Goal: Information Seeking & Learning: Learn about a topic

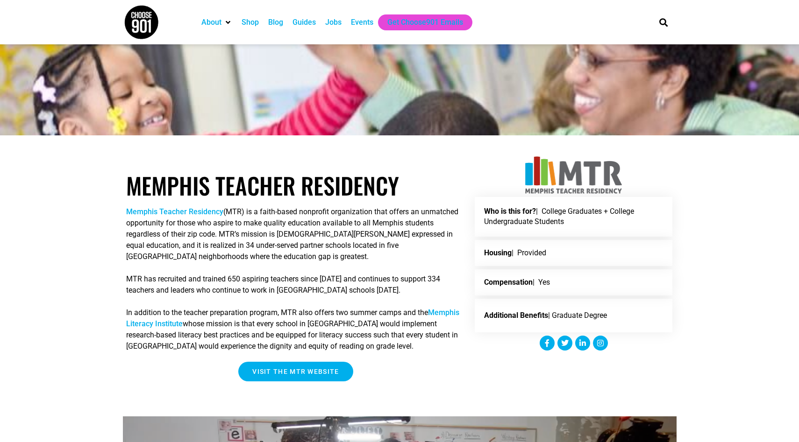
scroll to position [97, 0]
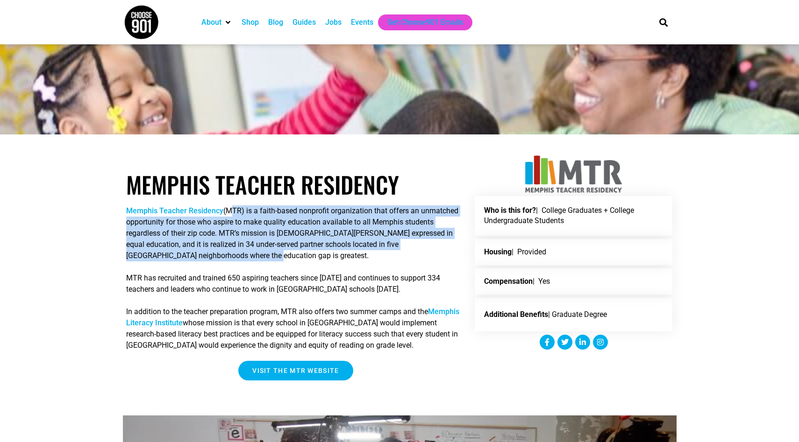
drag, startPoint x: 226, startPoint y: 211, endPoint x: 245, endPoint y: 260, distance: 52.7
click at [245, 260] on p "Memphis Teacher Residency (MTR) is a faith-based nonprofit organization that of…" at bounding box center [295, 234] width 339 height 56
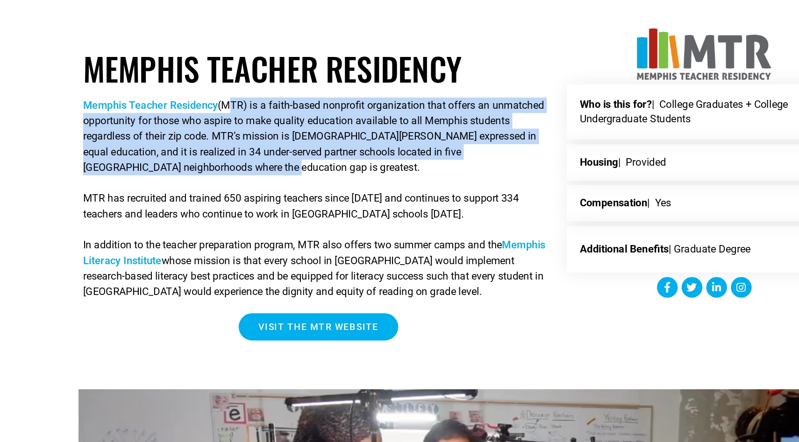
scroll to position [110, 0]
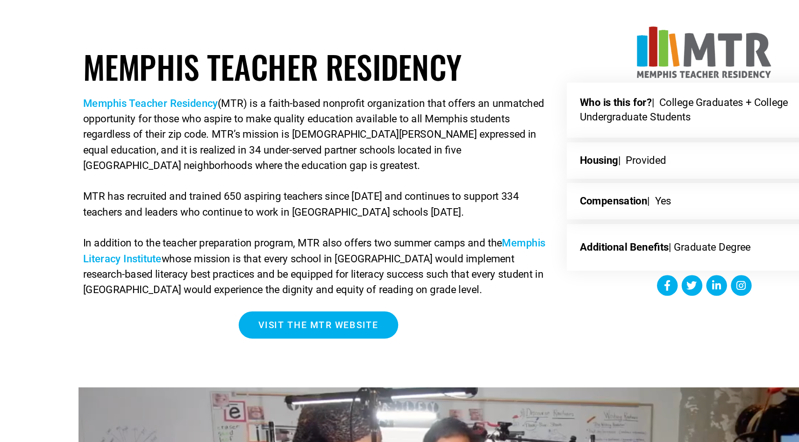
click at [245, 301] on p "In addition to the teacher preparation program, MTR also offers two summer camp…" at bounding box center [295, 315] width 339 height 45
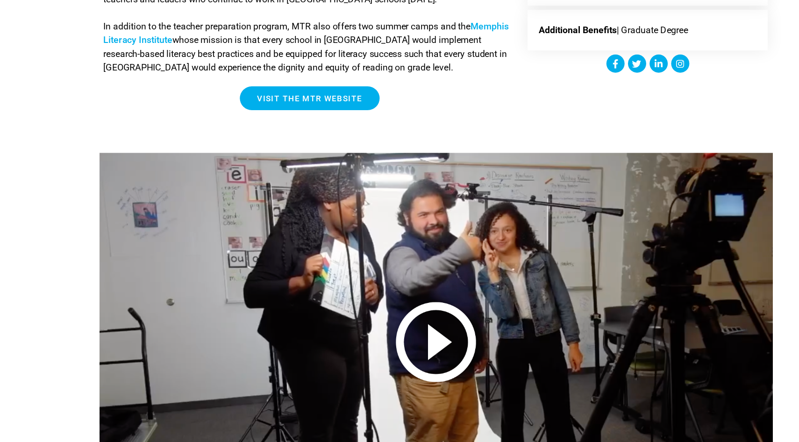
scroll to position [382, 0]
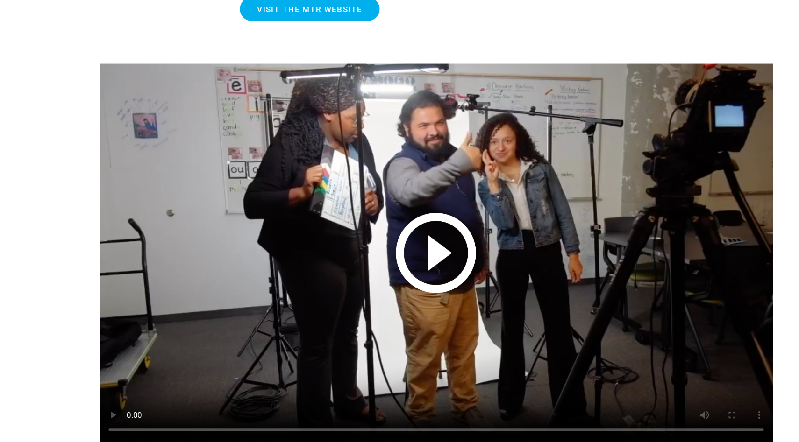
click at [380, 284] on video at bounding box center [400, 287] width 554 height 312
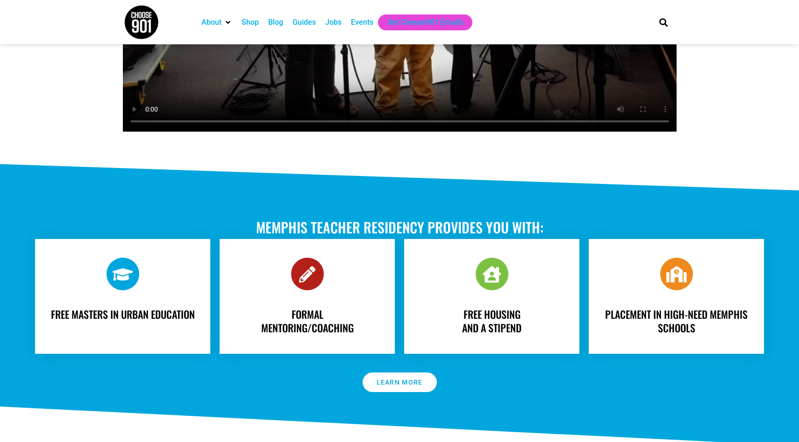
scroll to position [705, 0]
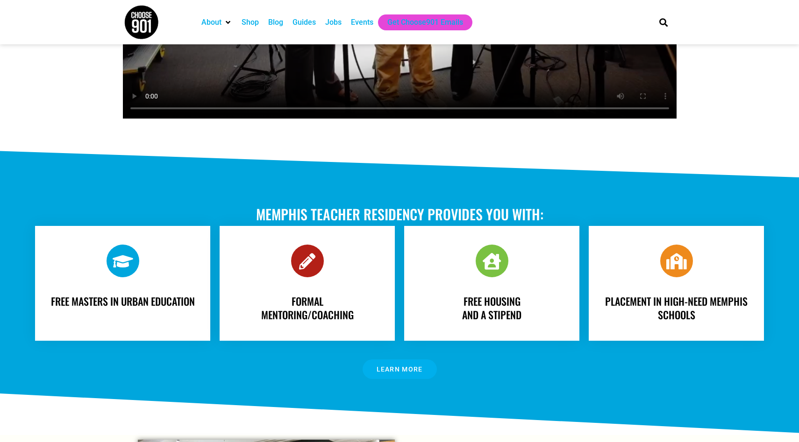
click at [390, 370] on span "Learn More" at bounding box center [400, 369] width 46 height 7
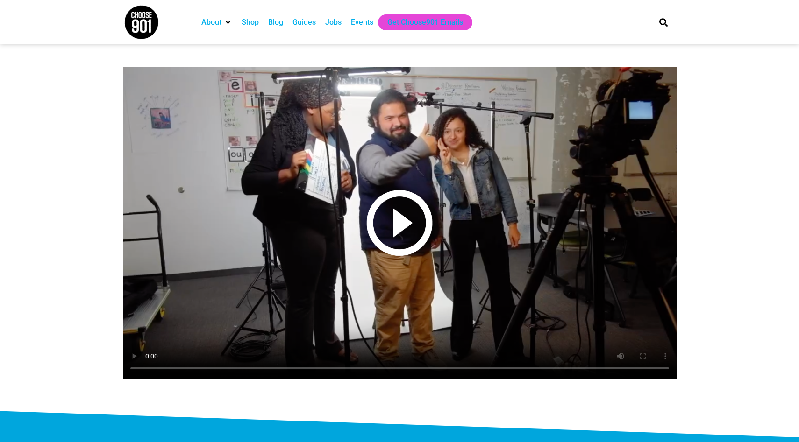
scroll to position [437, 0]
